Goal: Transaction & Acquisition: Download file/media

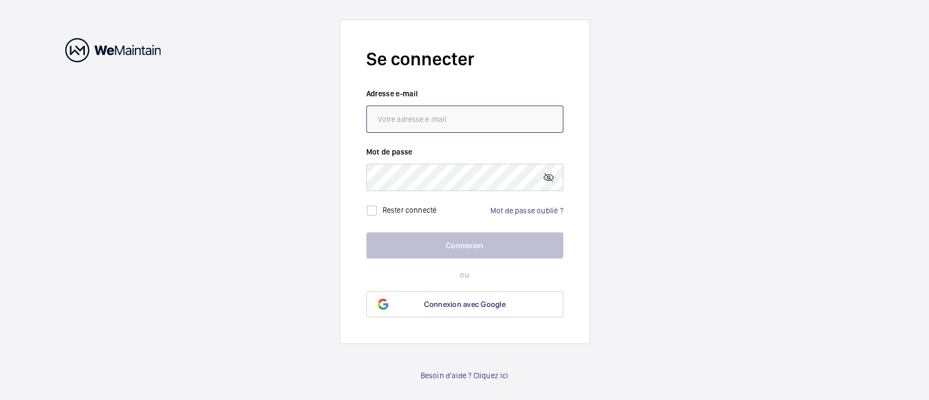
type input "[EMAIL_ADDRESS][DOMAIN_NAME]"
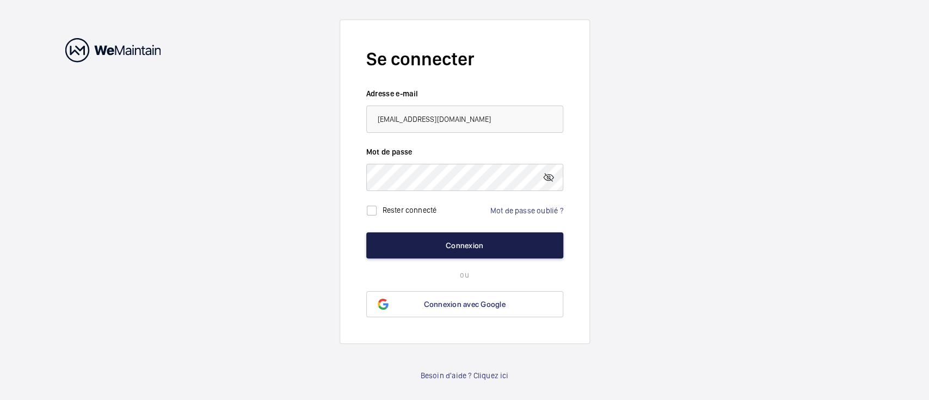
click at [448, 249] on button "Connexion" at bounding box center [464, 245] width 197 height 26
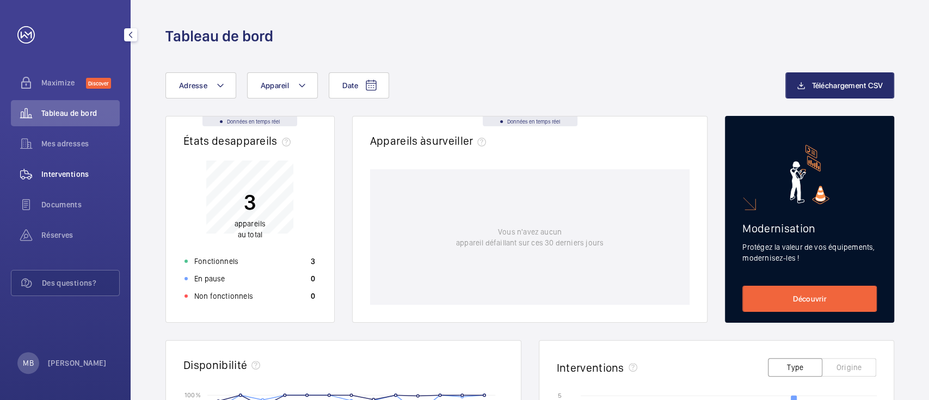
click at [73, 177] on span "Interventions" at bounding box center [80, 174] width 78 height 11
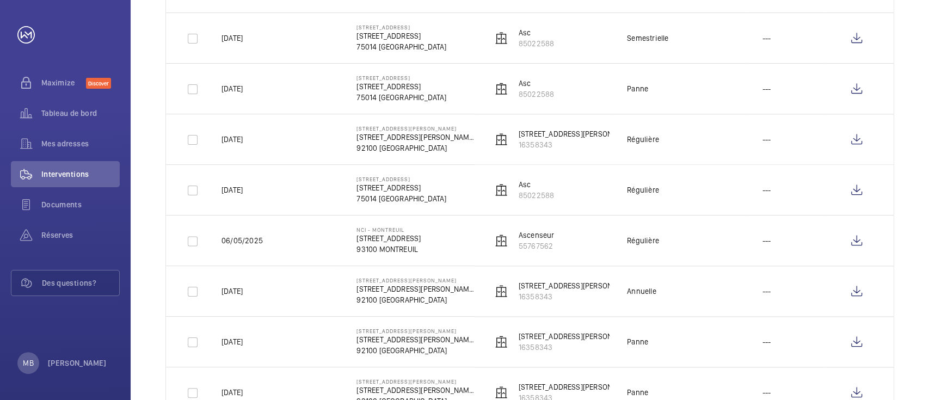
scroll to position [855, 0]
click at [853, 297] on wm-front-icon-button at bounding box center [856, 291] width 26 height 26
